Goal: Navigation & Orientation: Find specific page/section

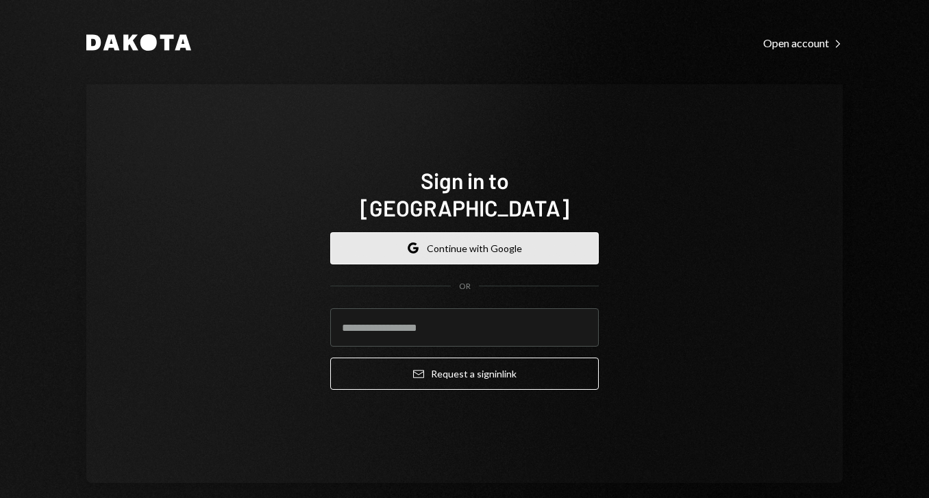
click at [492, 232] on button "Google Continue with Google" at bounding box center [464, 248] width 269 height 32
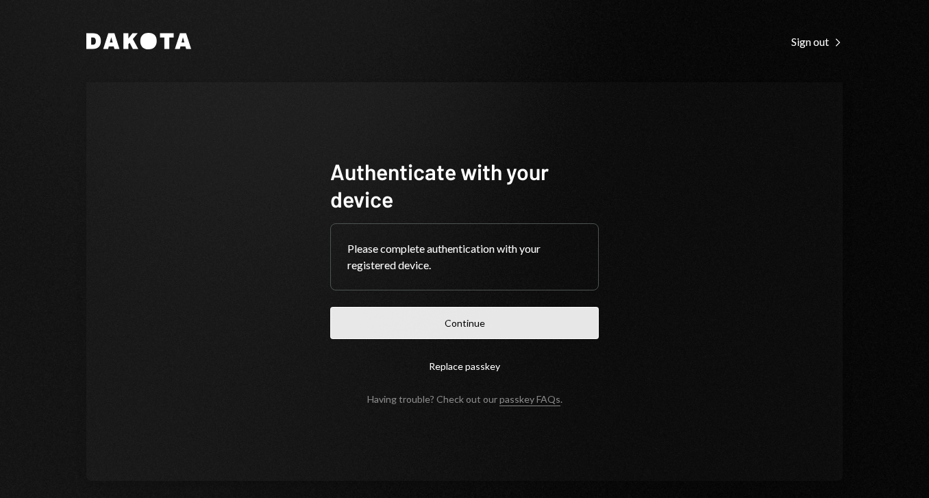
click at [489, 319] on button "Continue" at bounding box center [464, 323] width 269 height 32
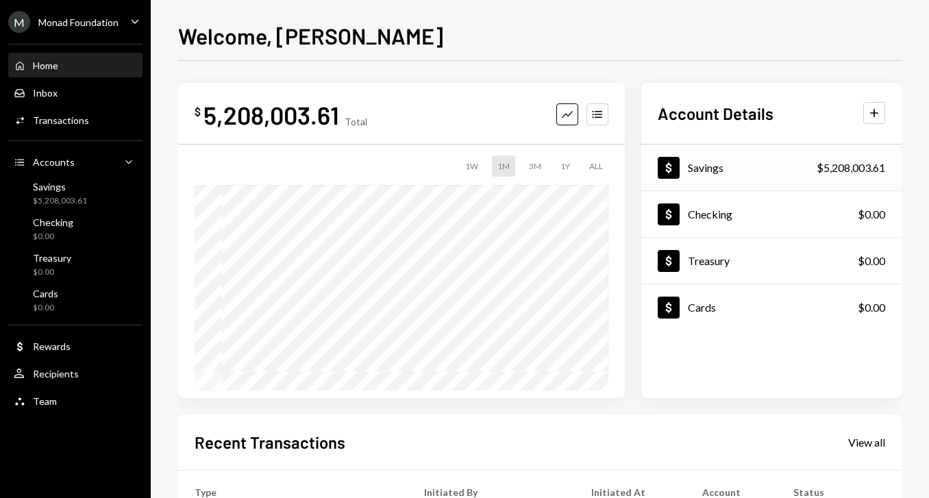
click at [713, 171] on div "Savings" at bounding box center [706, 167] width 36 height 13
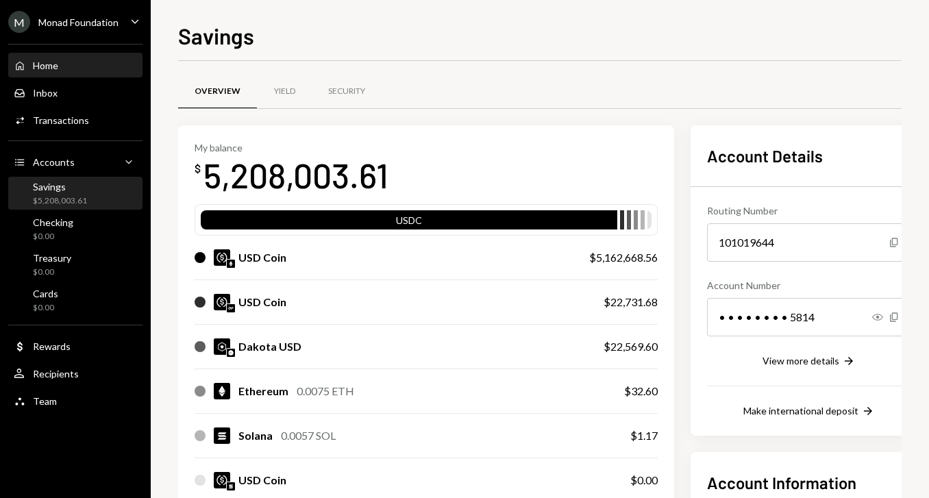
click at [84, 62] on div "Home Home" at bounding box center [75, 66] width 123 height 12
